Goal: Check status: Check status

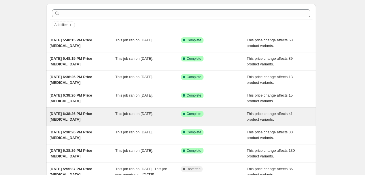
scroll to position [75, 0]
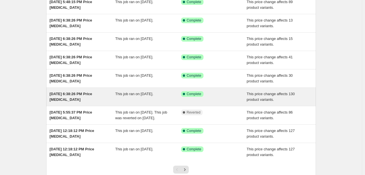
click at [91, 104] on div "[DATE] 6:38:26 PM Price [MEDICAL_DATA] This job ran on [DATE]. Success Complete…" at bounding box center [181, 97] width 270 height 18
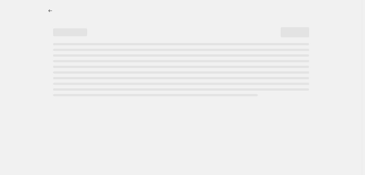
select select "pcap"
select select "no_change"
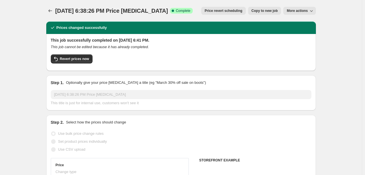
select select "collection"
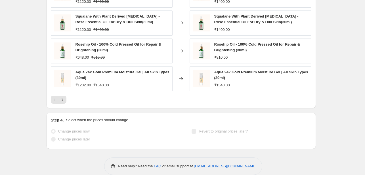
scroll to position [426, 0]
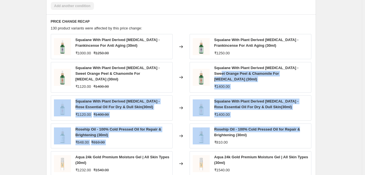
drag, startPoint x: 359, startPoint y: 83, endPoint x: 358, endPoint y: 72, distance: 11.7
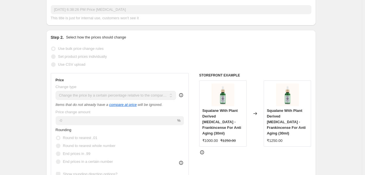
scroll to position [0, 0]
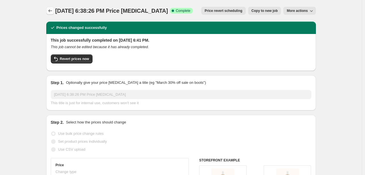
click at [53, 9] on icon "Price change jobs" at bounding box center [50, 11] width 6 height 6
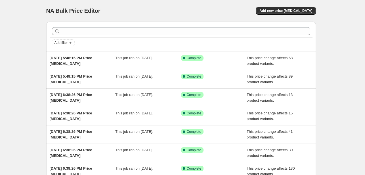
scroll to position [122, 0]
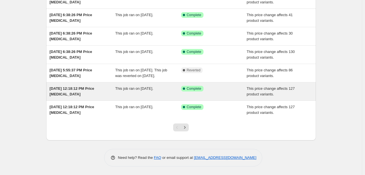
click at [93, 93] on div "[DATE] 12:18:12 PM Price [MEDICAL_DATA]" at bounding box center [83, 91] width 66 height 11
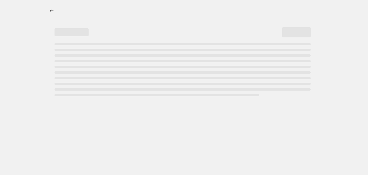
select select "pcap"
select select "no_change"
select select "collection"
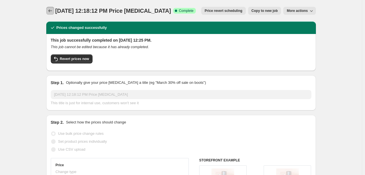
click at [51, 10] on icon "Price change jobs" at bounding box center [50, 11] width 6 height 6
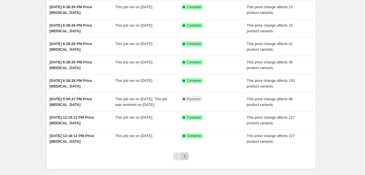
scroll to position [88, 0]
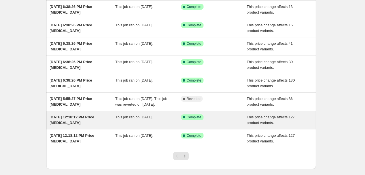
click at [141, 126] on div "This job ran on [DATE]." at bounding box center [148, 120] width 66 height 11
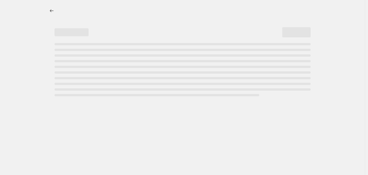
select select "pcap"
select select "no_change"
select select "collection"
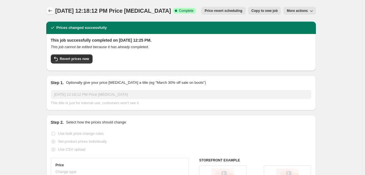
click at [53, 10] on icon "Price change jobs" at bounding box center [50, 11] width 6 height 6
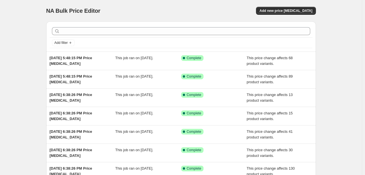
scroll to position [114, 0]
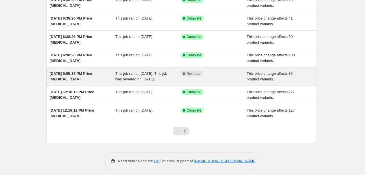
click at [133, 80] on span "This job ran on [DATE]. This job was reverted on [DATE]." at bounding box center [141, 77] width 52 height 10
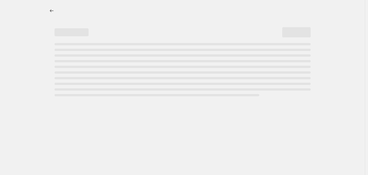
select select "pcap"
select select "no_change"
select select "collection"
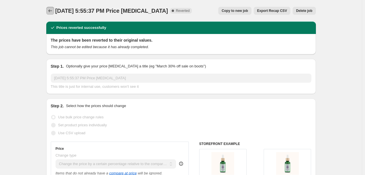
click at [50, 12] on icon "Price change jobs" at bounding box center [50, 11] width 6 height 6
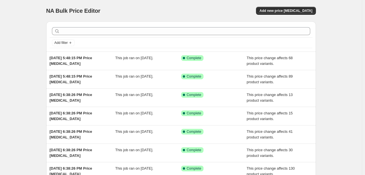
scroll to position [85, 0]
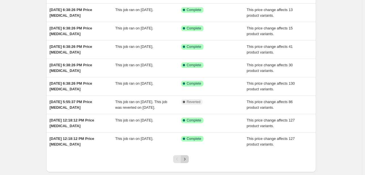
click at [188, 162] on icon "Next" at bounding box center [185, 160] width 6 height 6
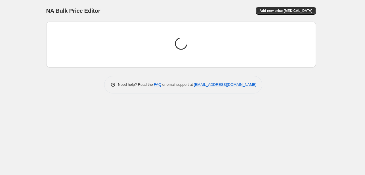
scroll to position [0, 0]
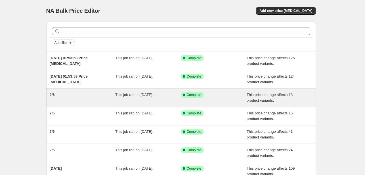
click at [130, 102] on div "This job ran on [DATE]." at bounding box center [148, 97] width 66 height 11
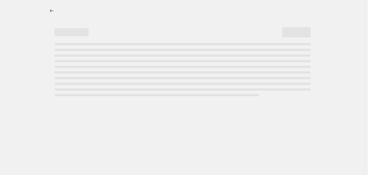
select select "pcap"
select select "no_change"
select select "collection"
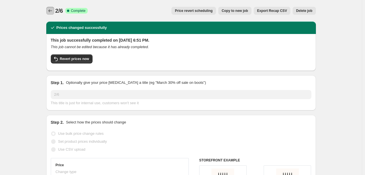
click at [52, 11] on icon "Price change jobs" at bounding box center [50, 11] width 6 height 6
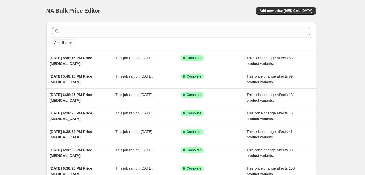
scroll to position [114, 0]
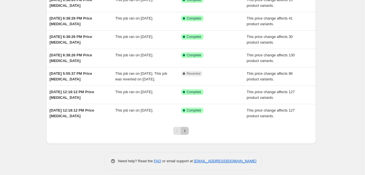
click at [185, 135] on button "Next" at bounding box center [185, 131] width 8 height 8
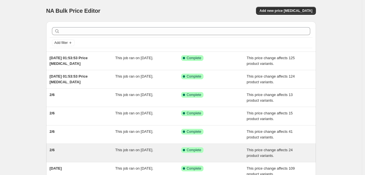
click at [72, 148] on div "2/6" at bounding box center [83, 153] width 66 height 11
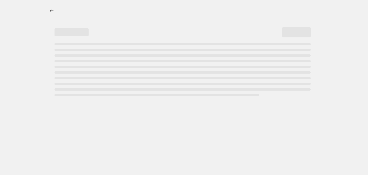
select select "pcap"
select select "no_change"
select select "collection"
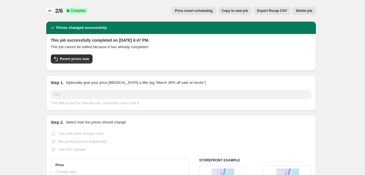
click at [53, 10] on icon "Price change jobs" at bounding box center [50, 11] width 6 height 6
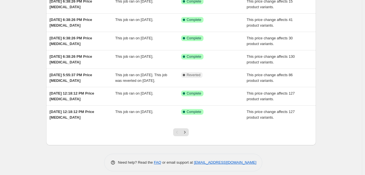
scroll to position [115, 0]
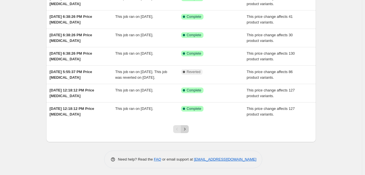
click at [187, 133] on button "Next" at bounding box center [185, 130] width 8 height 8
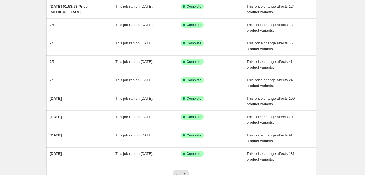
scroll to position [116, 0]
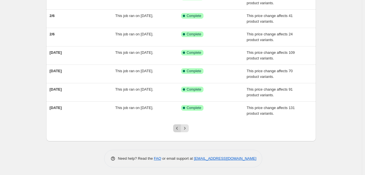
click at [176, 129] on icon "Previous" at bounding box center [177, 129] width 6 height 6
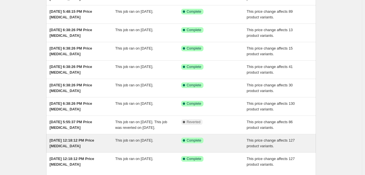
scroll to position [122, 0]
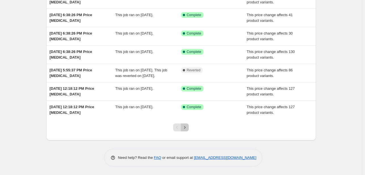
click at [185, 128] on icon "Next" at bounding box center [185, 128] width 6 height 6
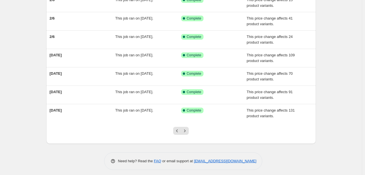
scroll to position [0, 0]
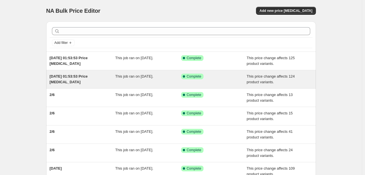
click at [118, 83] on div "This job ran on [DATE]." at bounding box center [148, 79] width 66 height 11
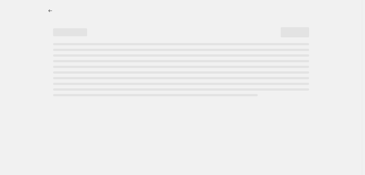
select select "pcap"
select select "no_change"
select select "collection"
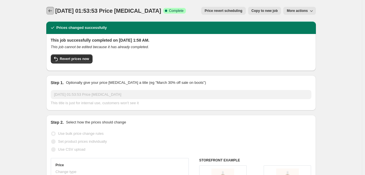
click at [53, 10] on icon "Price change jobs" at bounding box center [50, 11] width 6 height 6
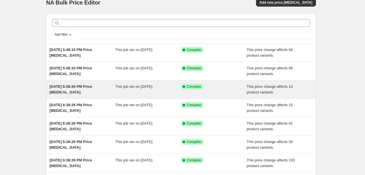
scroll to position [37, 0]
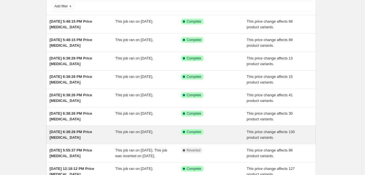
click at [92, 135] on div "[DATE] 6:38:26 PM Price [MEDICAL_DATA]" at bounding box center [83, 134] width 66 height 11
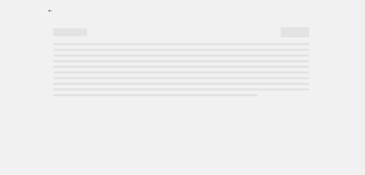
select select "pcap"
select select "no_change"
select select "collection"
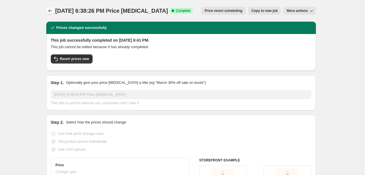
click at [52, 9] on icon "Price change jobs" at bounding box center [50, 11] width 6 height 6
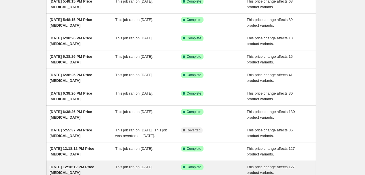
scroll to position [122, 0]
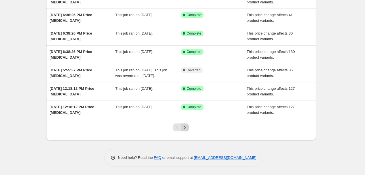
click at [185, 128] on icon "Next" at bounding box center [185, 128] width 6 height 6
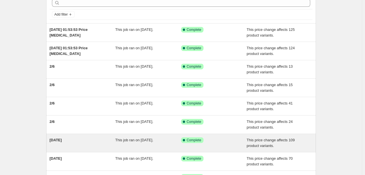
scroll to position [114, 0]
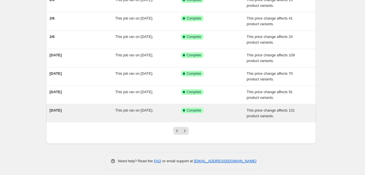
click at [98, 110] on div "[DATE]" at bounding box center [83, 113] width 66 height 11
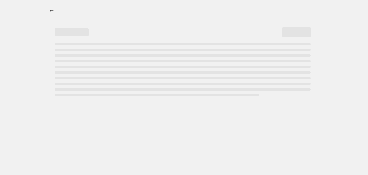
select select "pcap"
select select "no_change"
select select "collection"
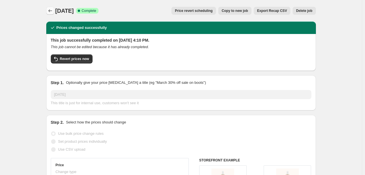
click at [50, 10] on icon "Price change jobs" at bounding box center [50, 11] width 6 height 6
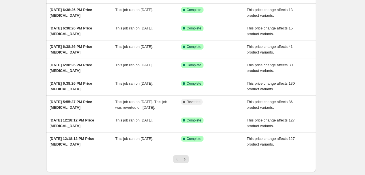
scroll to position [122, 0]
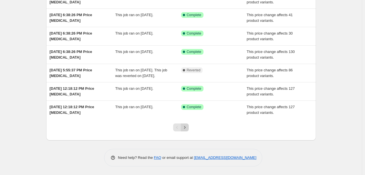
click at [186, 128] on icon "Next" at bounding box center [185, 128] width 6 height 6
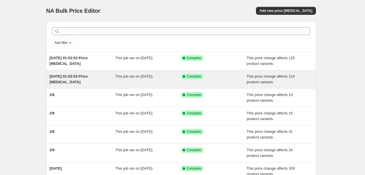
click at [89, 83] on div "[DATE] 01:53:53 Price [MEDICAL_DATA]" at bounding box center [83, 79] width 66 height 11
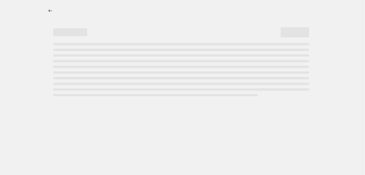
select select "pcap"
select select "no_change"
select select "collection"
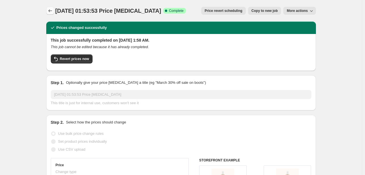
click at [51, 8] on button "Price change jobs" at bounding box center [50, 11] width 8 height 8
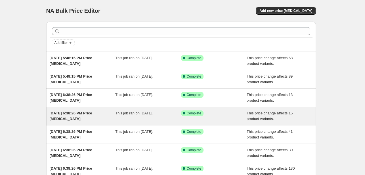
scroll to position [122, 0]
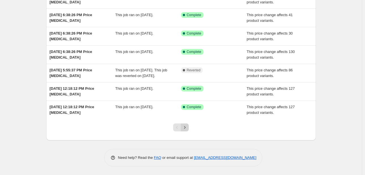
click at [184, 128] on icon "Next" at bounding box center [185, 128] width 6 height 6
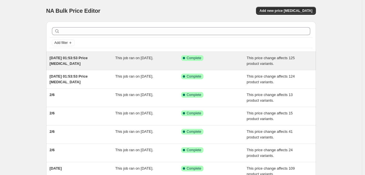
click at [110, 67] on div "[DATE] 01:53:53 Price [MEDICAL_DATA] This job ran on [DATE]. Success Complete C…" at bounding box center [181, 61] width 270 height 18
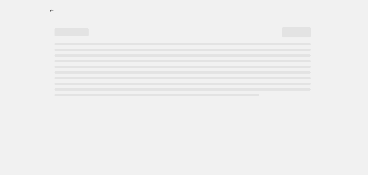
select select "pcap"
select select "no_change"
select select "collection"
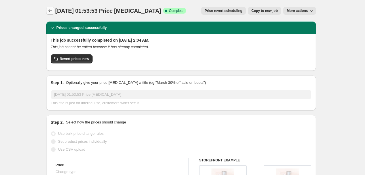
click at [53, 12] on icon "Price change jobs" at bounding box center [50, 11] width 6 height 6
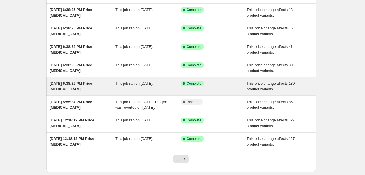
scroll to position [122, 0]
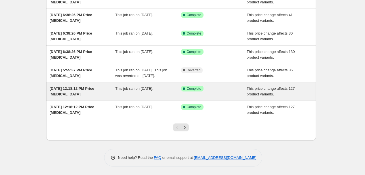
click at [77, 95] on div "[DATE] 12:18:12 PM Price [MEDICAL_DATA]" at bounding box center [83, 91] width 66 height 11
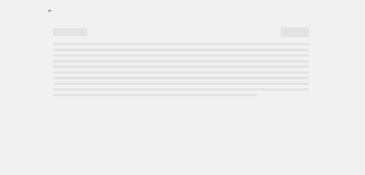
select select "pcap"
select select "no_change"
select select "collection"
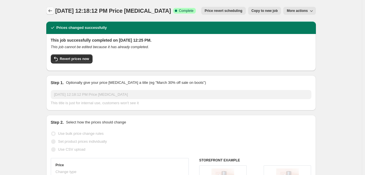
click at [49, 11] on icon "Price change jobs" at bounding box center [50, 11] width 6 height 6
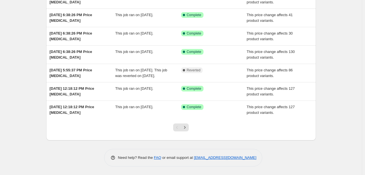
scroll to position [102, 0]
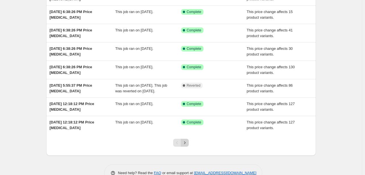
click at [188, 146] on icon "Next" at bounding box center [185, 143] width 6 height 6
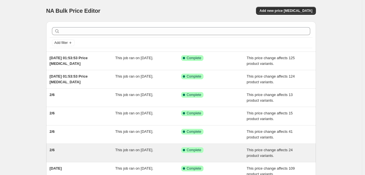
scroll to position [114, 0]
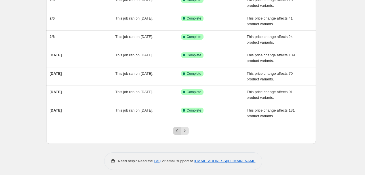
click at [177, 130] on icon "Previous" at bounding box center [177, 131] width 6 height 6
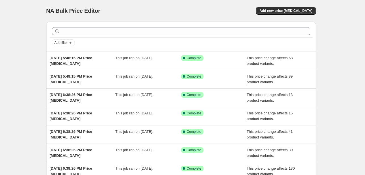
scroll to position [122, 0]
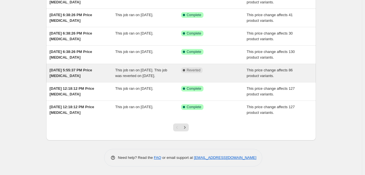
click at [97, 79] on div "[DATE] 5:55:37 PM Price [MEDICAL_DATA]" at bounding box center [83, 73] width 66 height 11
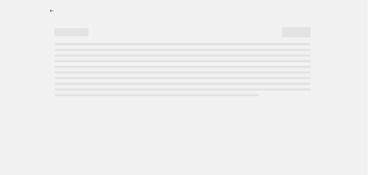
select select "pcap"
select select "no_change"
select select "collection"
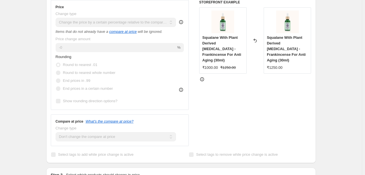
scroll to position [57, 0]
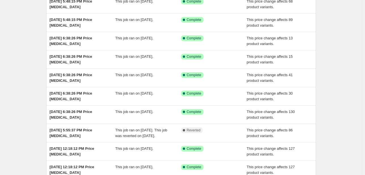
scroll to position [122, 0]
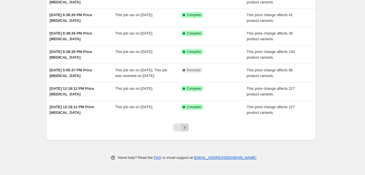
click at [185, 131] on button "Next" at bounding box center [185, 128] width 8 height 8
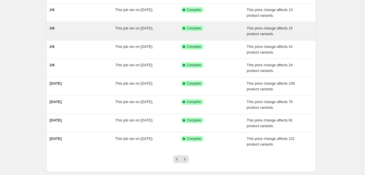
scroll to position [116, 0]
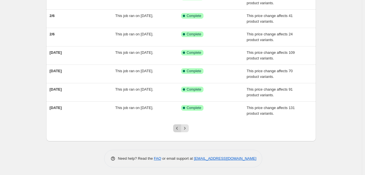
click at [178, 130] on icon "Previous" at bounding box center [177, 129] width 6 height 6
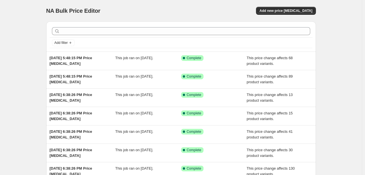
scroll to position [114, 0]
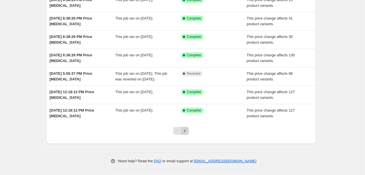
click at [188, 134] on icon "Next" at bounding box center [185, 131] width 6 height 6
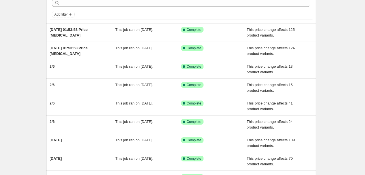
scroll to position [116, 0]
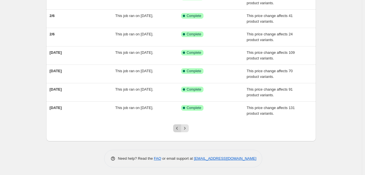
click at [175, 128] on button "Previous" at bounding box center [177, 129] width 8 height 8
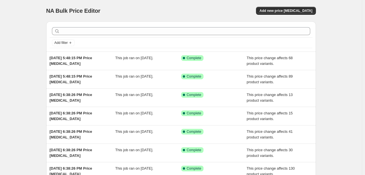
scroll to position [114, 0]
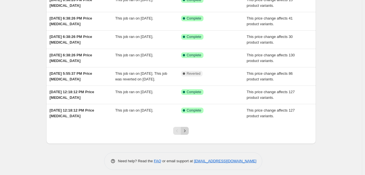
click at [185, 134] on icon "Next" at bounding box center [185, 131] width 6 height 6
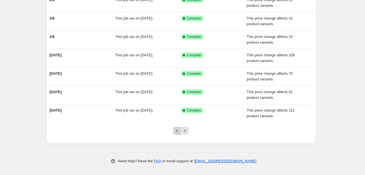
click at [177, 130] on icon "Previous" at bounding box center [177, 131] width 6 height 6
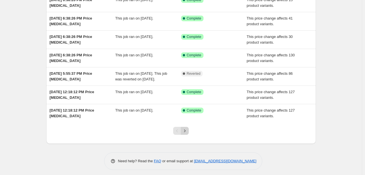
click at [184, 134] on icon "Next" at bounding box center [185, 131] width 6 height 6
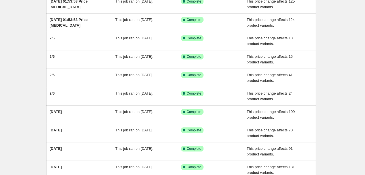
scroll to position [116, 0]
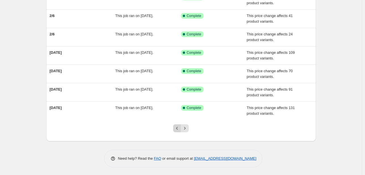
click at [179, 126] on icon "Previous" at bounding box center [177, 129] width 6 height 6
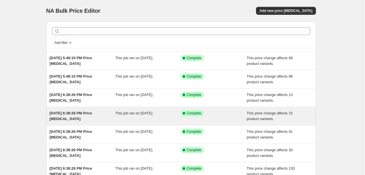
scroll to position [122, 0]
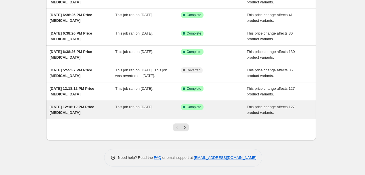
click at [114, 117] on div "[DATE] 12:18:12 PM Price [MEDICAL_DATA] This job ran on [DATE]. Success Complet…" at bounding box center [181, 110] width 270 height 18
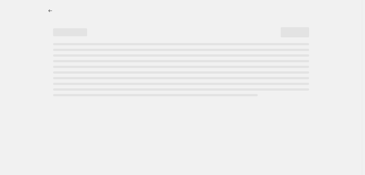
select select "pcap"
select select "no_change"
select select "collection"
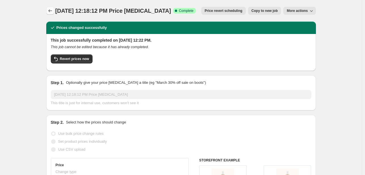
click at [54, 11] on button "Price change jobs" at bounding box center [50, 11] width 8 height 8
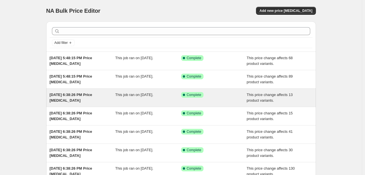
scroll to position [122, 0]
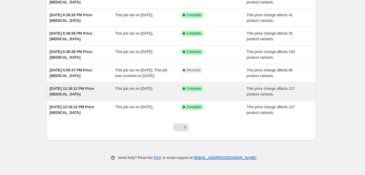
click at [98, 93] on div "[DATE] 12:18:12 PM Price [MEDICAL_DATA]" at bounding box center [83, 91] width 66 height 11
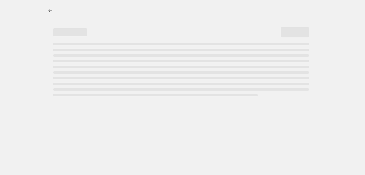
select select "pcap"
select select "no_change"
select select "collection"
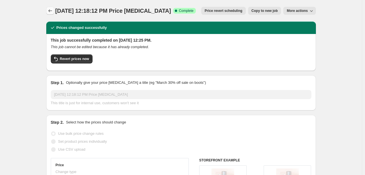
click at [51, 11] on icon "Price change jobs" at bounding box center [50, 10] width 4 height 3
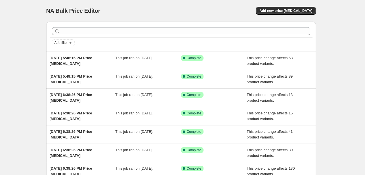
scroll to position [85, 0]
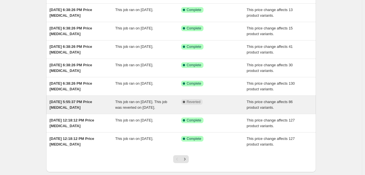
click at [136, 114] on div "[DATE] 5:55:37 PM Price [MEDICAL_DATA] This job ran on [DATE]. This job was rev…" at bounding box center [181, 105] width 270 height 18
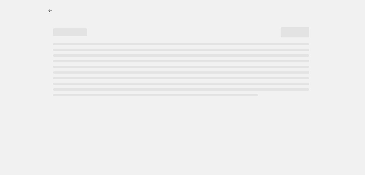
select select "pcap"
select select "no_change"
select select "collection"
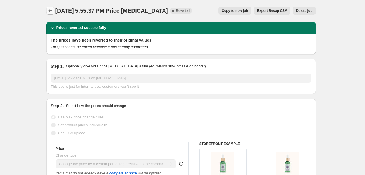
click at [53, 13] on icon "Price change jobs" at bounding box center [50, 11] width 6 height 6
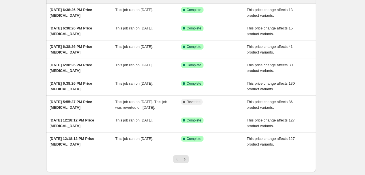
scroll to position [122, 0]
